Goal: Task Accomplishment & Management: Manage account settings

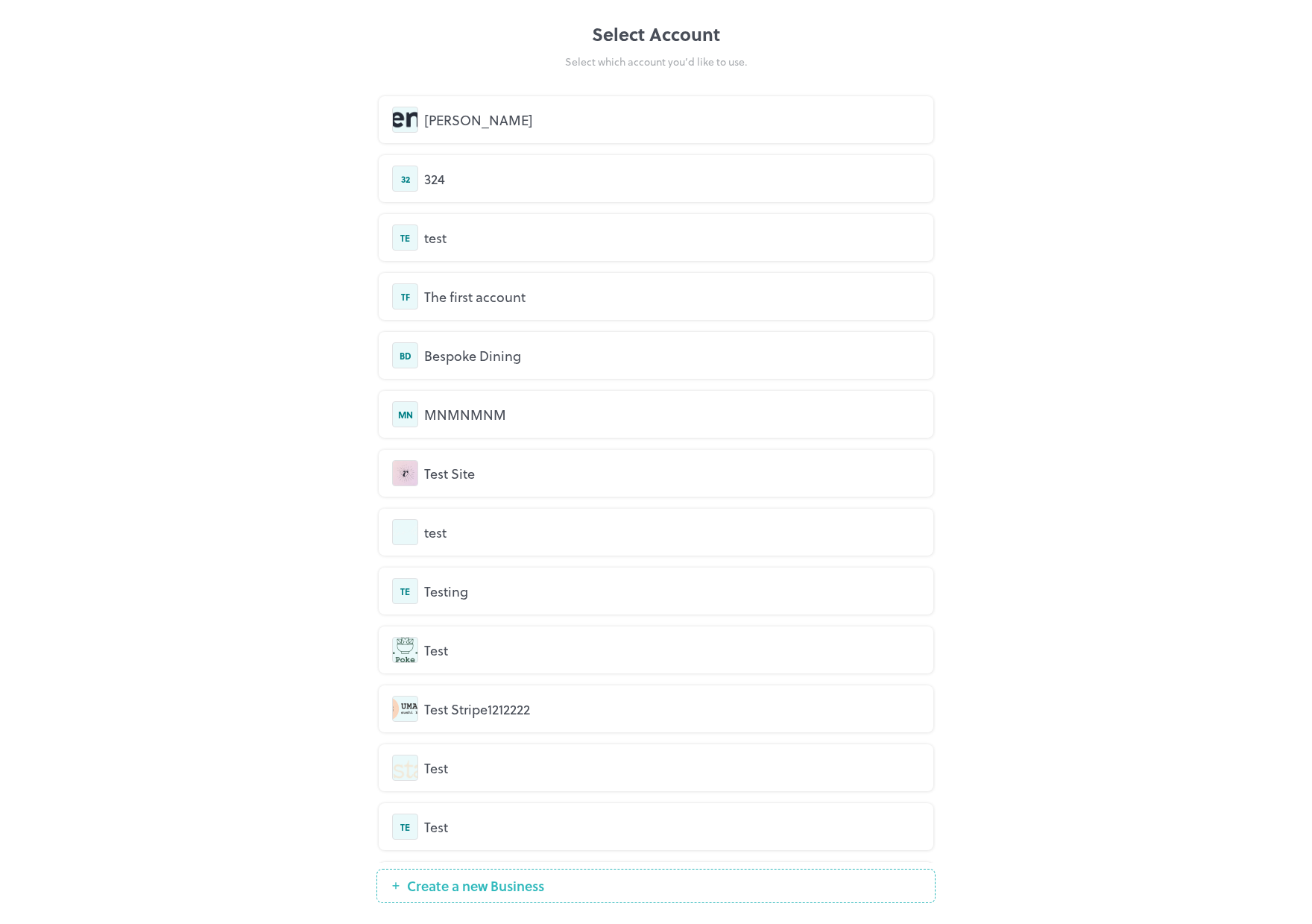
click at [490, 125] on div "[PERSON_NAME]" at bounding box center [672, 119] width 496 height 20
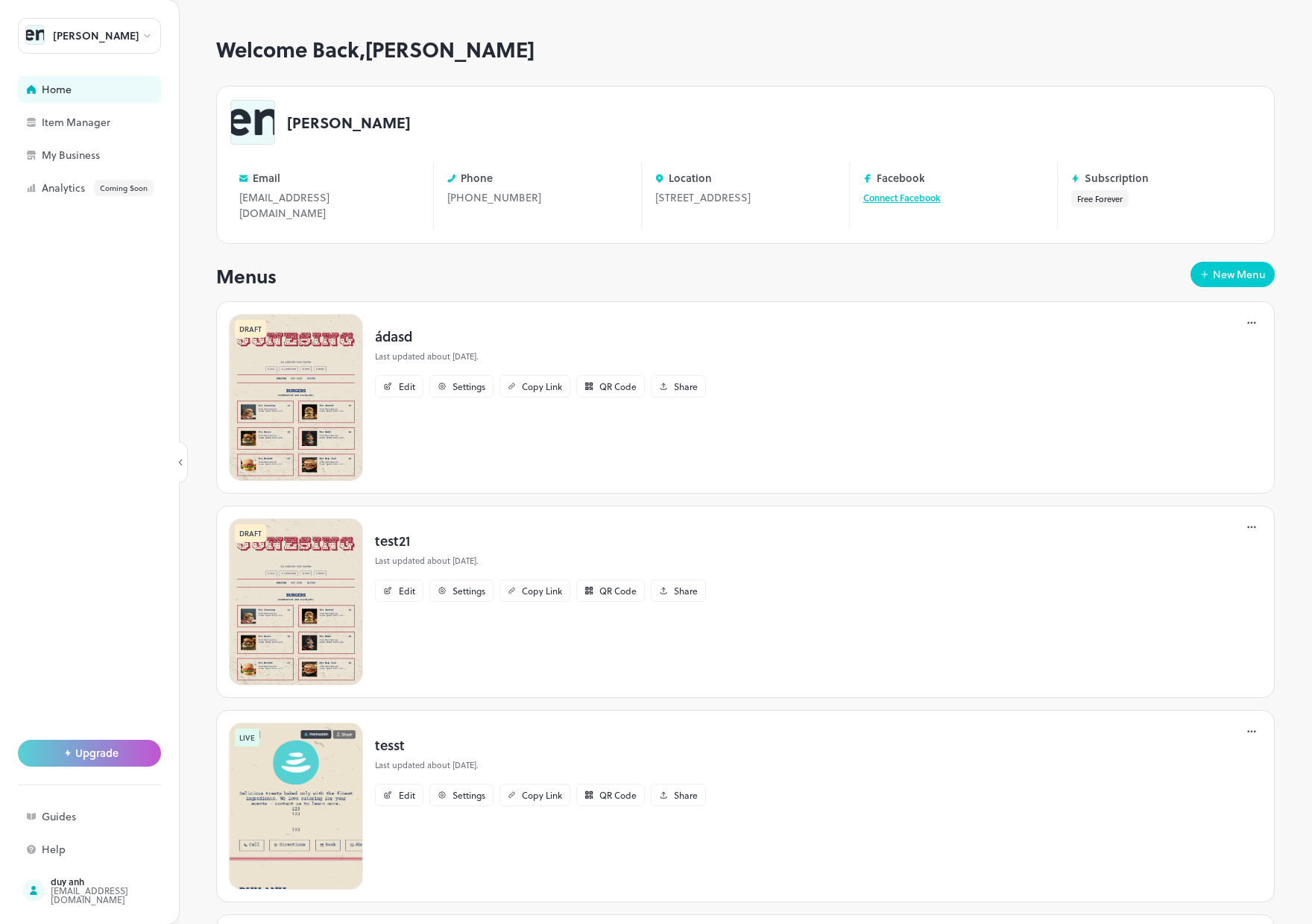
click at [1248, 326] on div at bounding box center [1251, 322] width 18 height 18
click at [1154, 482] on p "Delete" at bounding box center [1160, 477] width 27 height 14
